Goal: Information Seeking & Learning: Learn about a topic

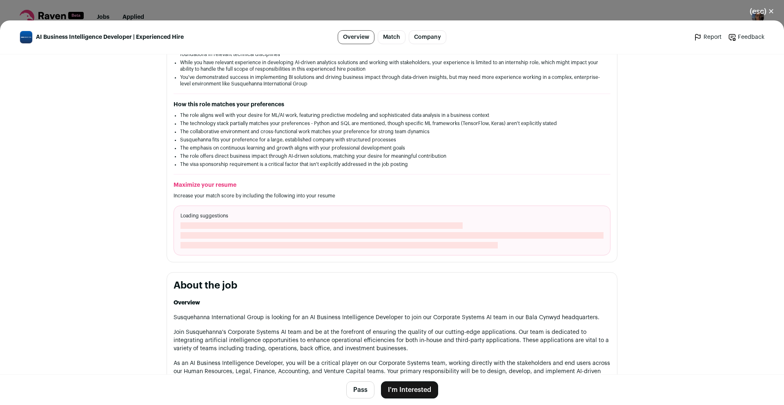
scroll to position [381, 0]
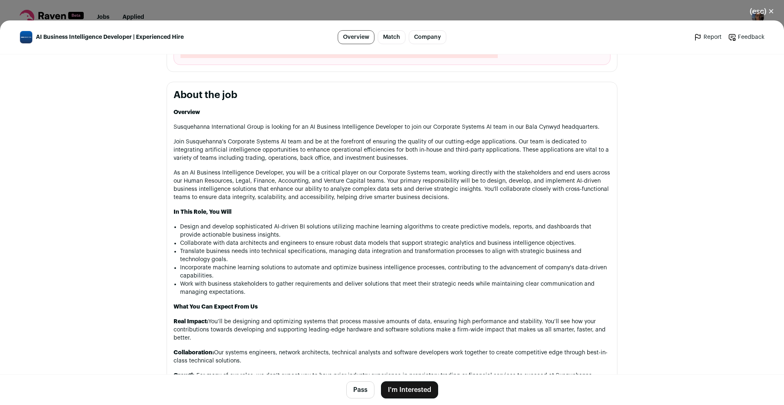
click at [362, 391] on button "Pass" at bounding box center [360, 389] width 28 height 17
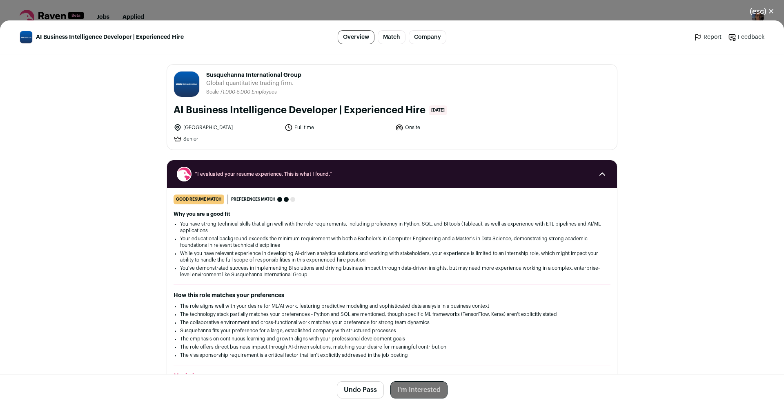
click at [758, 14] on button "(esc) ✕" at bounding box center [762, 11] width 44 height 18
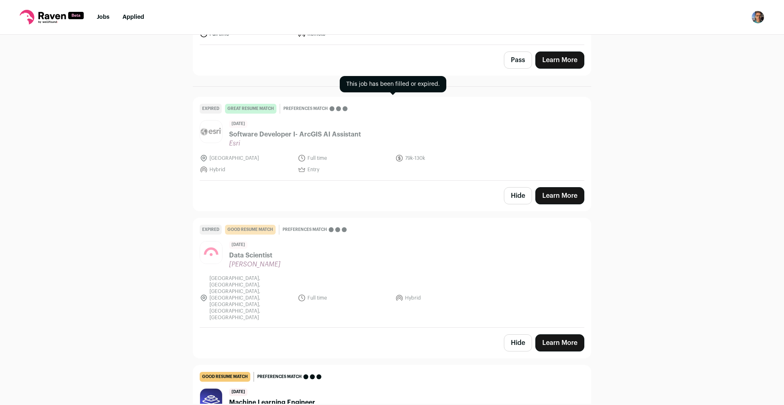
scroll to position [2669, 0]
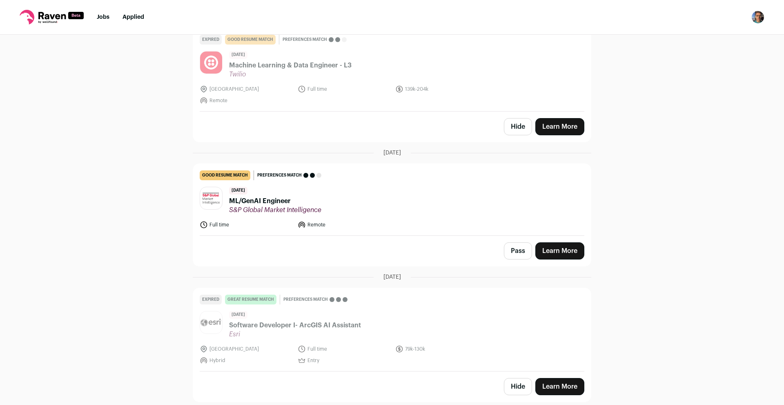
click at [261, 196] on span "ML/GenAI Engineer" at bounding box center [275, 201] width 92 height 10
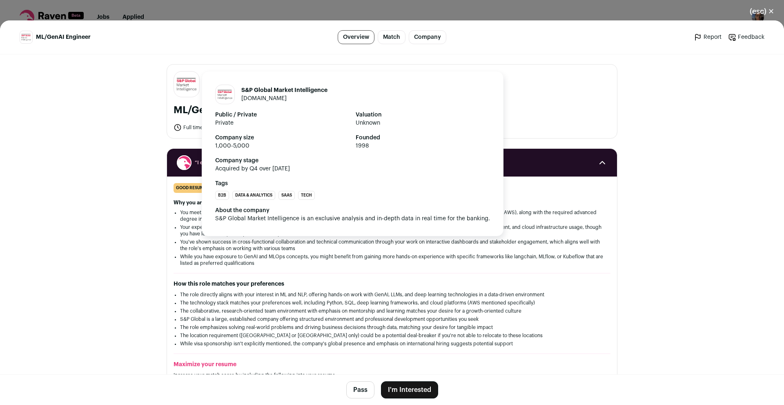
drag, startPoint x: 294, startPoint y: 78, endPoint x: 467, endPoint y: 14, distance: 184.5
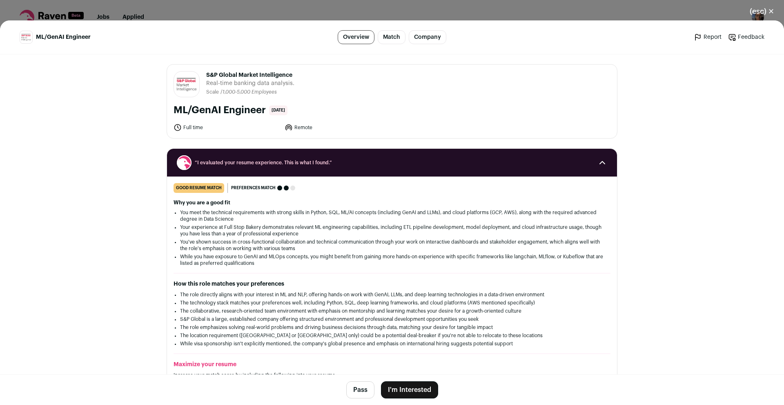
scroll to position [191, 0]
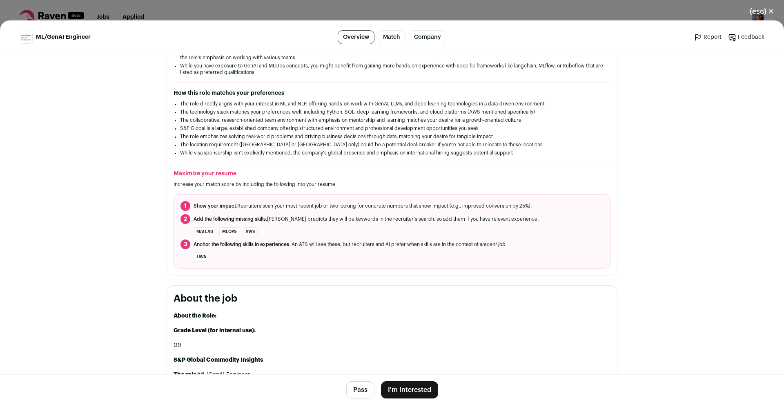
click at [769, 11] on button "(esc) ✕" at bounding box center [762, 11] width 44 height 18
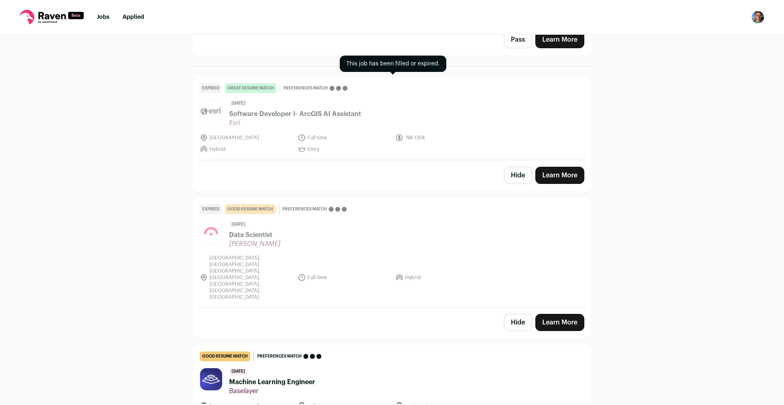
scroll to position [2892, 0]
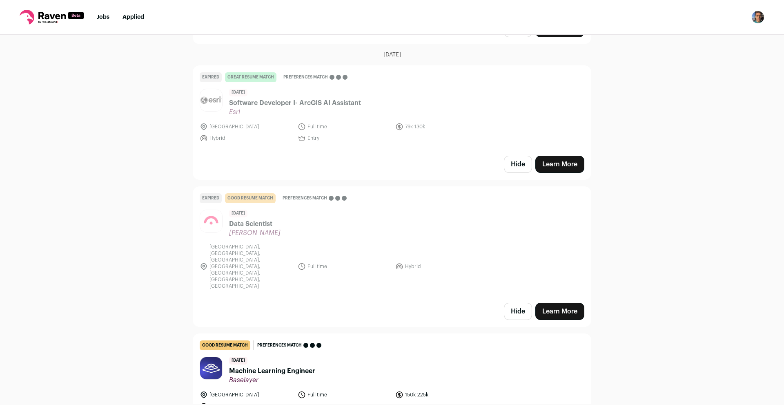
click at [322, 357] on header "21 days ago Machine Learning Engineer Baselayer" at bounding box center [392, 370] width 385 height 27
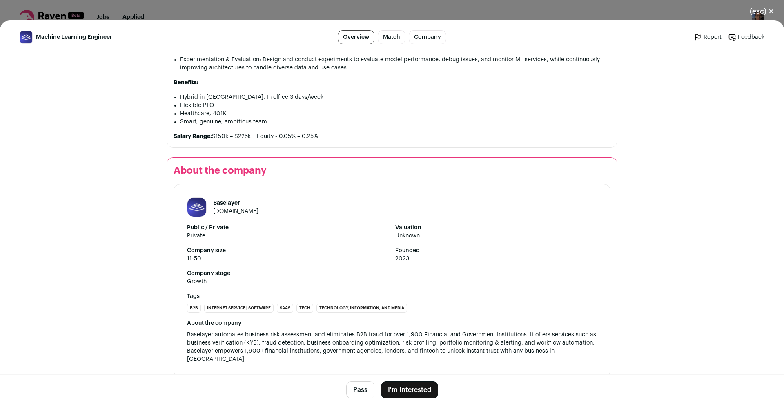
scroll to position [780, 0]
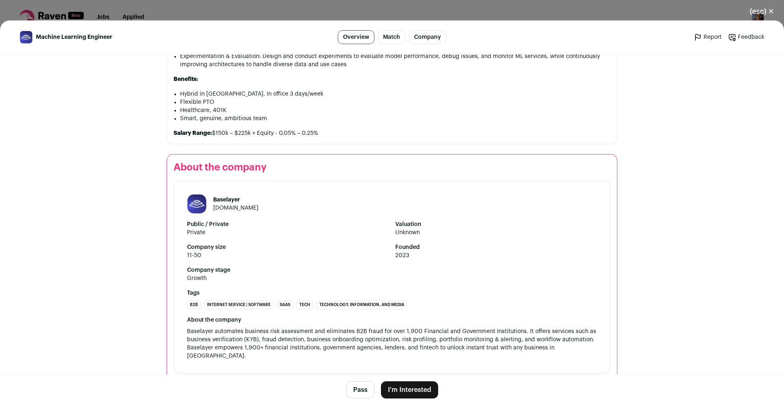
click at [761, 9] on button "(esc) ✕" at bounding box center [762, 11] width 44 height 18
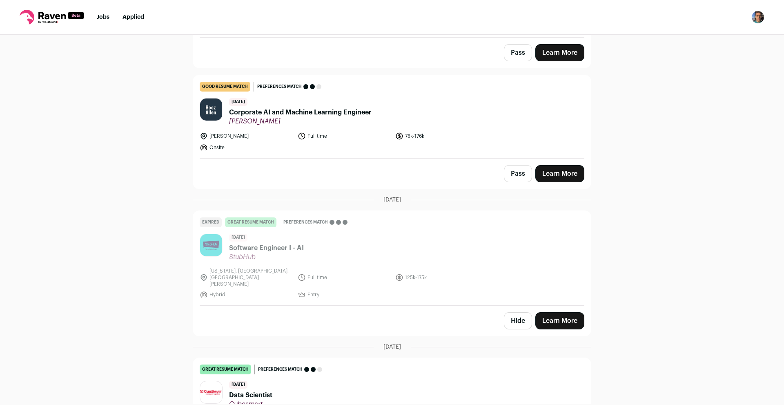
scroll to position [1176, 0]
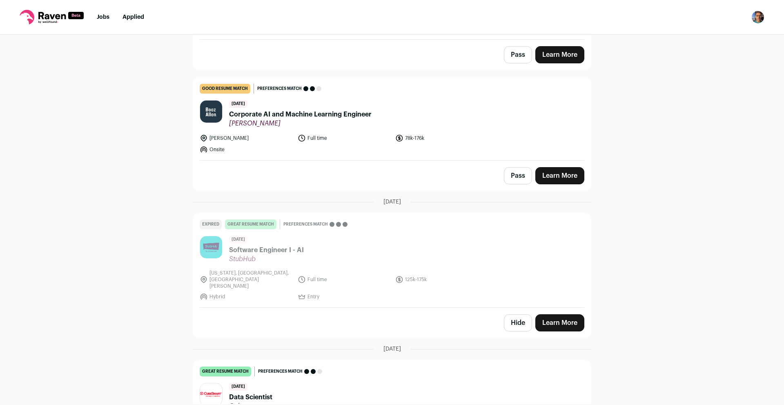
click at [99, 13] on nav "Jobs Applied Settings Notifications Preferences Resume FAQs Logout" at bounding box center [392, 17] width 784 height 35
click at [99, 14] on link "Jobs" at bounding box center [103, 17] width 13 height 6
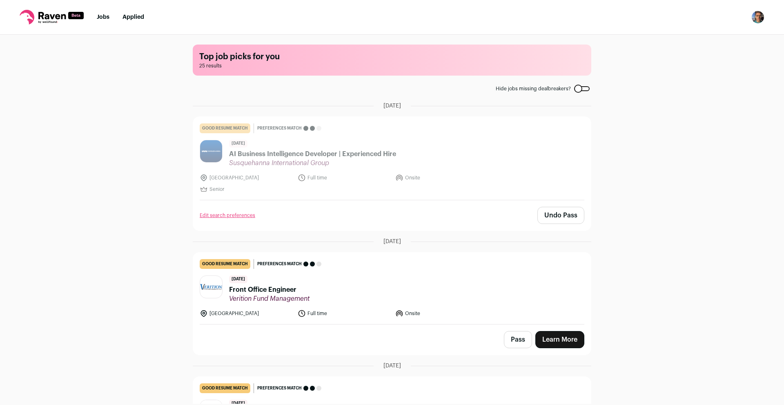
click at [106, 28] on nav "Jobs Applied Settings Notifications Preferences Resume FAQs Logout" at bounding box center [392, 17] width 784 height 35
click at [586, 89] on div at bounding box center [582, 88] width 16 height 5
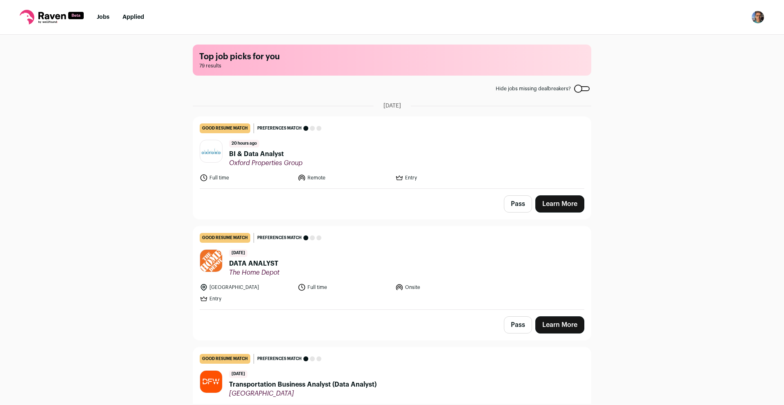
click at [579, 86] on div at bounding box center [582, 88] width 16 height 5
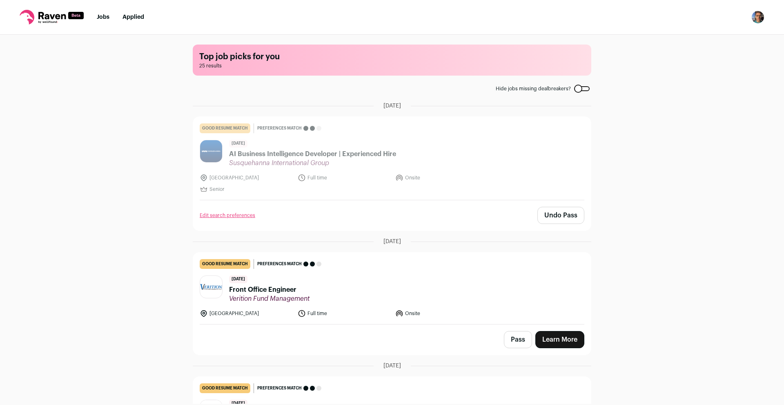
click at [579, 86] on label "Hide jobs missing dealbreakers?" at bounding box center [543, 88] width 94 height 7
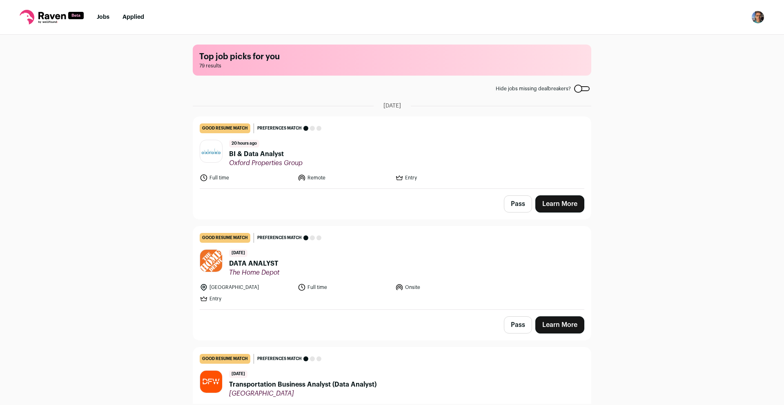
click at [259, 266] on span "DATA ANALYST" at bounding box center [254, 264] width 50 height 10
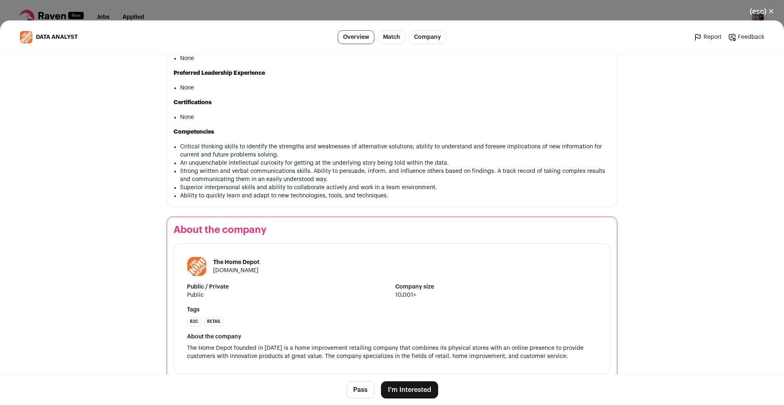
scroll to position [957, 0]
